Goal: Find specific page/section: Find specific page/section

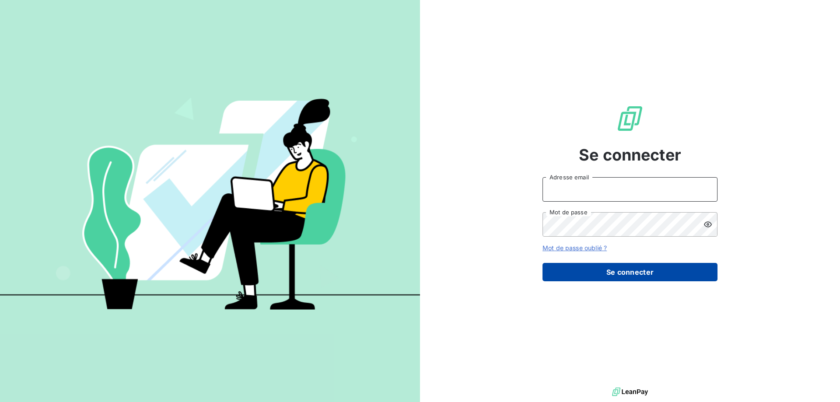
type input "[EMAIL_ADDRESS][DOMAIN_NAME]"
click at [608, 272] on button "Se connecter" at bounding box center [629, 272] width 175 height 18
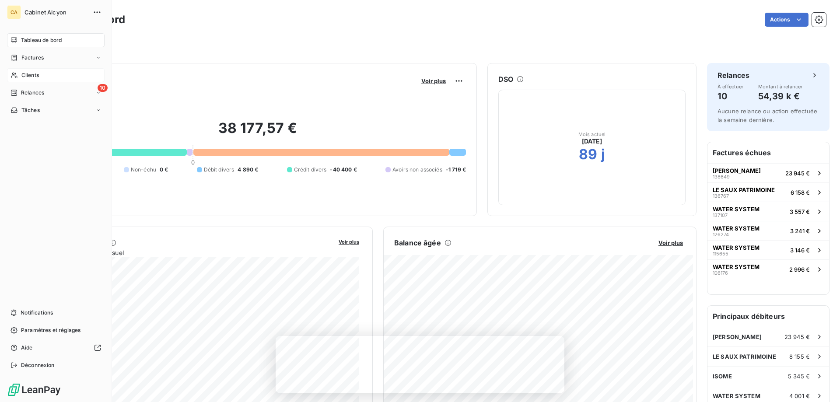
click at [33, 79] on span "Clients" at bounding box center [29, 75] width 17 height 8
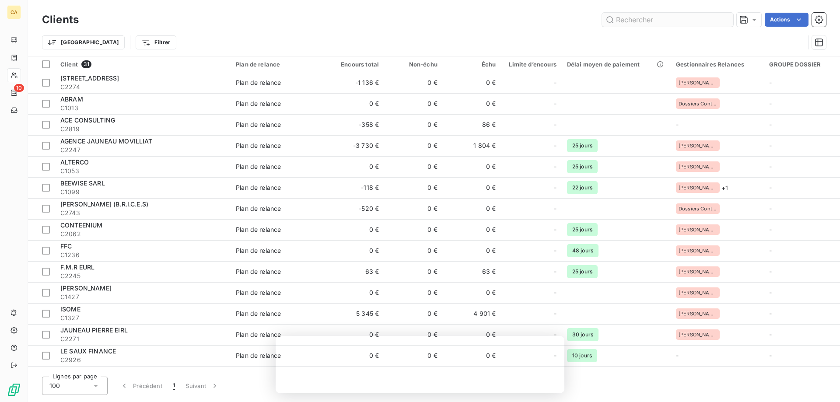
click at [644, 21] on input "text" at bounding box center [667, 20] width 131 height 14
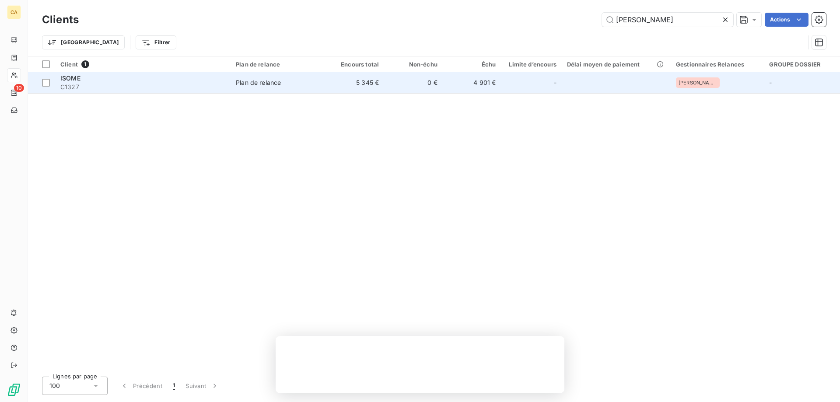
type input "[PERSON_NAME]"
click at [234, 79] on td "Plan de relance" at bounding box center [278, 82] width 95 height 21
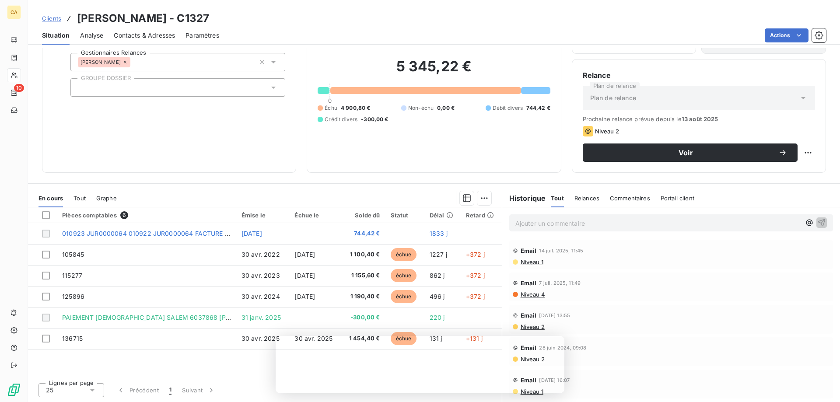
scroll to position [36, 0]
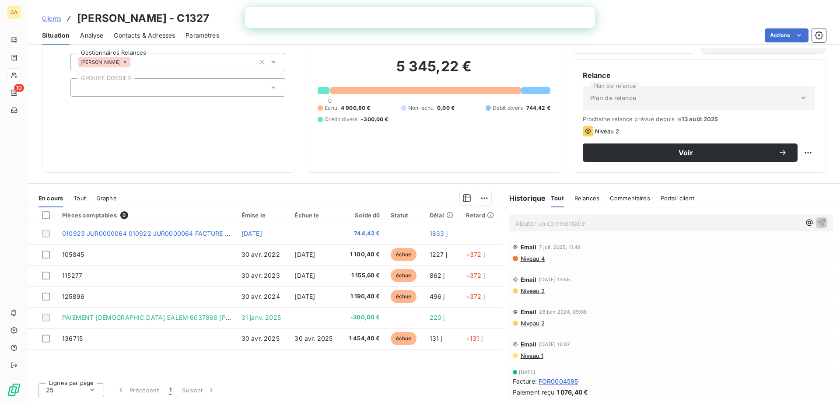
click at [531, 257] on span "Niveau 4" at bounding box center [532, 258] width 25 height 7
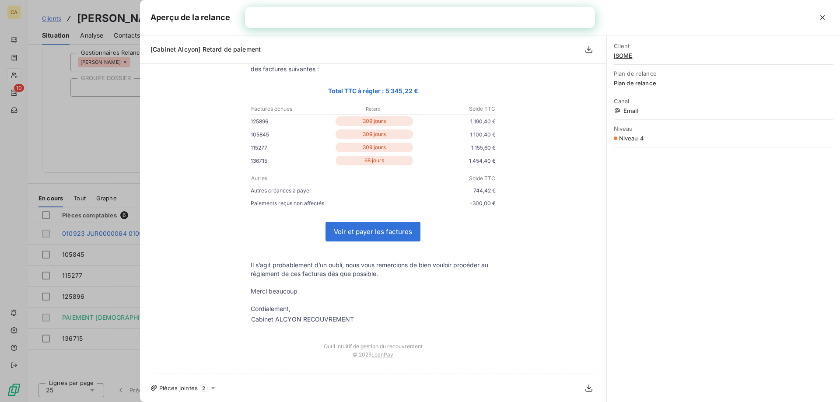
scroll to position [0, 0]
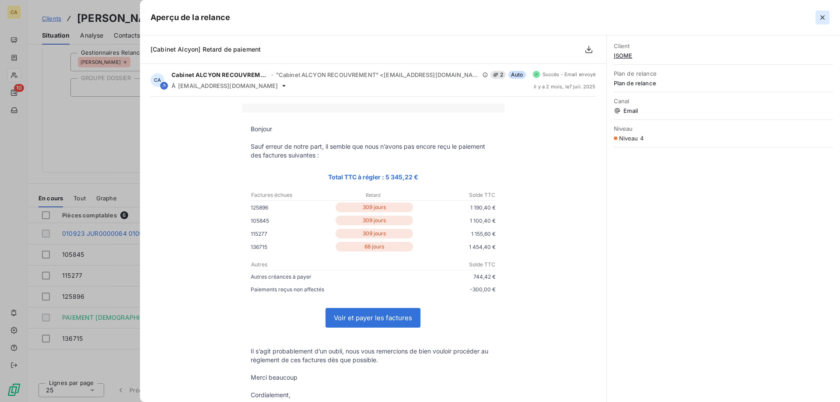
click at [820, 20] on icon "button" at bounding box center [822, 17] width 9 height 9
